Goal: Check status: Check status

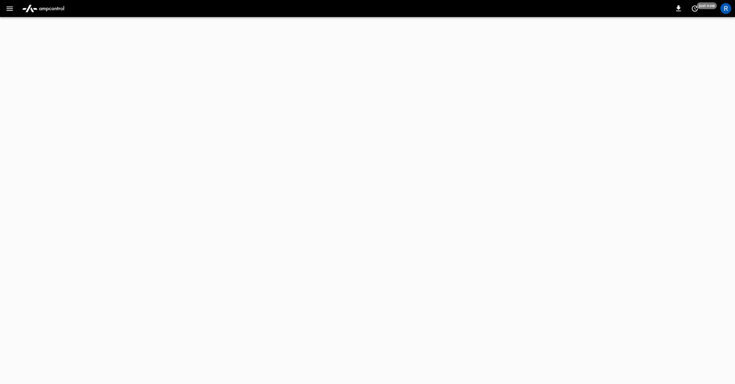
click at [16, 11] on button "button" at bounding box center [10, 8] width 14 height 13
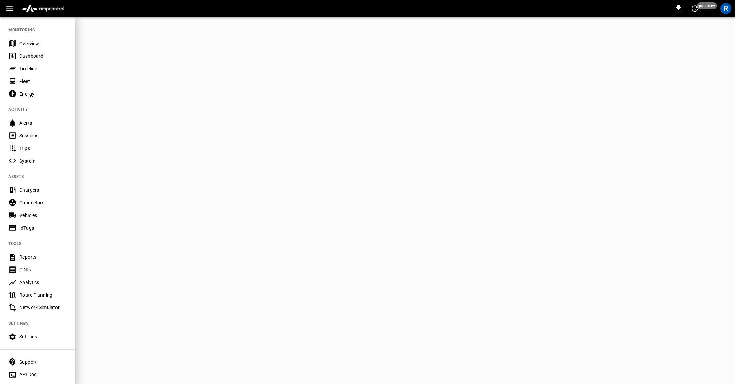
click at [27, 135] on div "Sessions" at bounding box center [42, 135] width 47 height 7
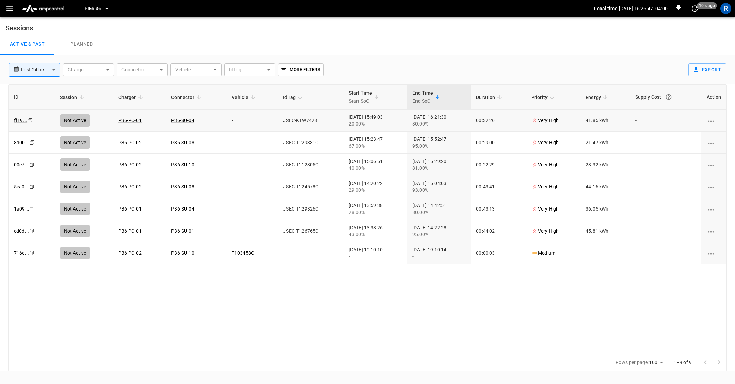
drag, startPoint x: 362, startPoint y: 116, endPoint x: 382, endPoint y: 116, distance: 20.1
click at [382, 116] on div "[DATE] 15:49:03 20.00%" at bounding box center [375, 121] width 53 height 14
click at [13, 119] on link "ff19 ..." at bounding box center [21, 120] width 16 height 8
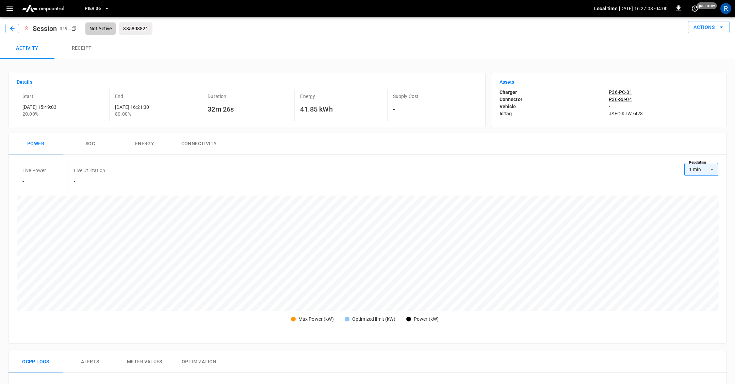
click at [73, 29] on icon "Copy" at bounding box center [73, 28] width 5 height 5
click at [616, 89] on p "P36-PC-01" at bounding box center [664, 92] width 110 height 7
